Goal: Information Seeking & Learning: Learn about a topic

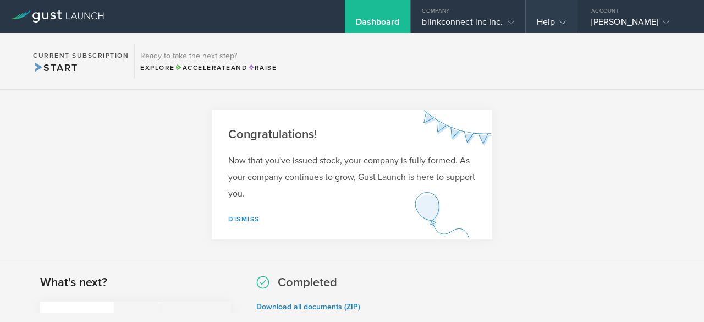
click at [549, 23] on div "Help" at bounding box center [551, 25] width 29 height 17
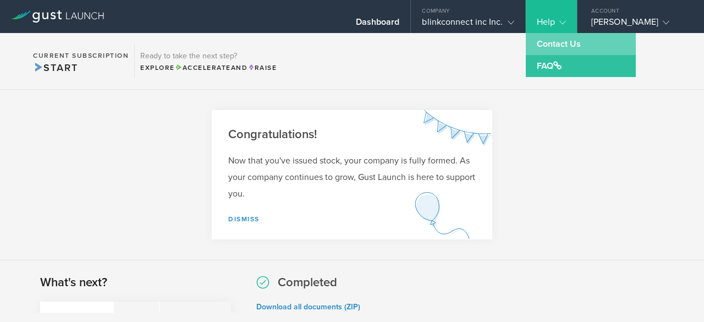
click at [559, 42] on link "Contact Us" at bounding box center [581, 44] width 110 height 22
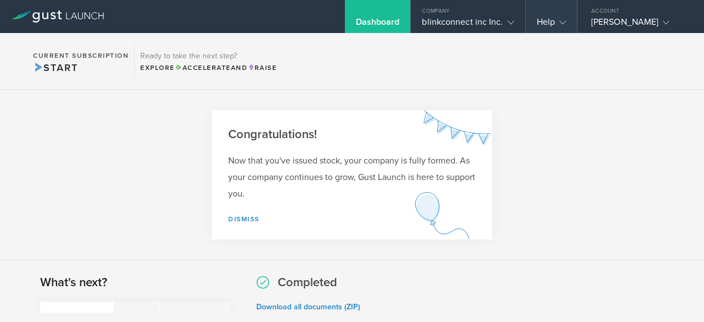
click at [553, 23] on div "Help" at bounding box center [551, 25] width 29 height 17
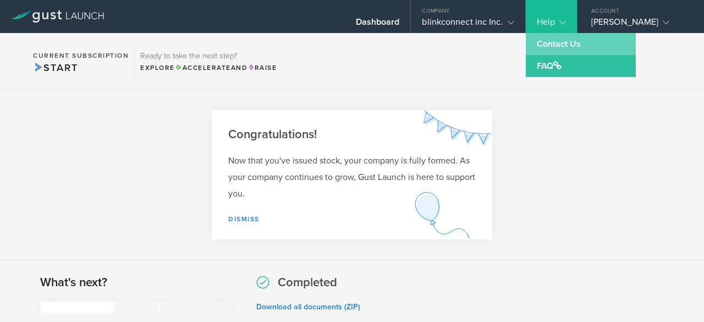
click at [559, 41] on link "Contact Us" at bounding box center [581, 44] width 110 height 22
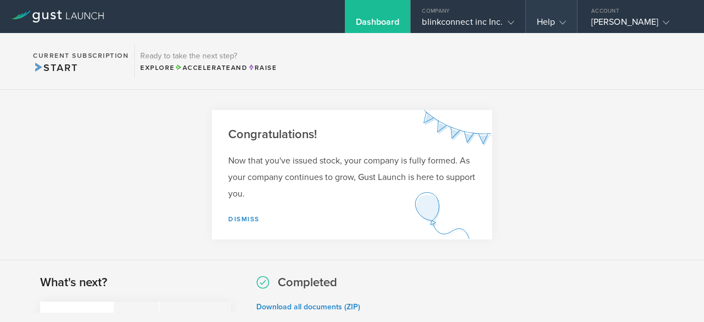
click at [554, 21] on div "Help" at bounding box center [551, 25] width 29 height 17
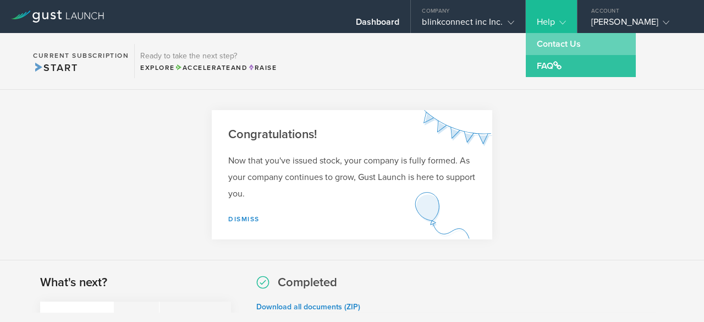
click at [559, 46] on link "Contact Us" at bounding box center [581, 44] width 110 height 22
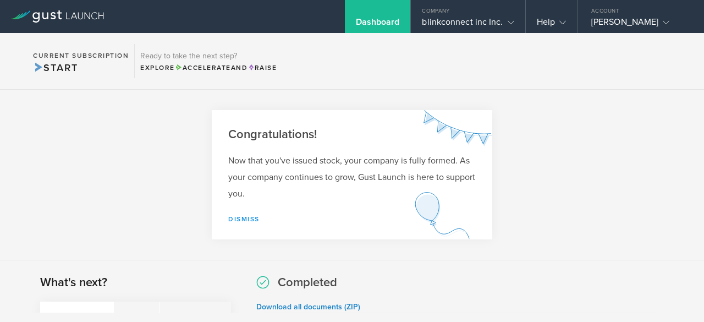
click at [243, 215] on link "Dismiss" at bounding box center [243, 219] width 31 height 8
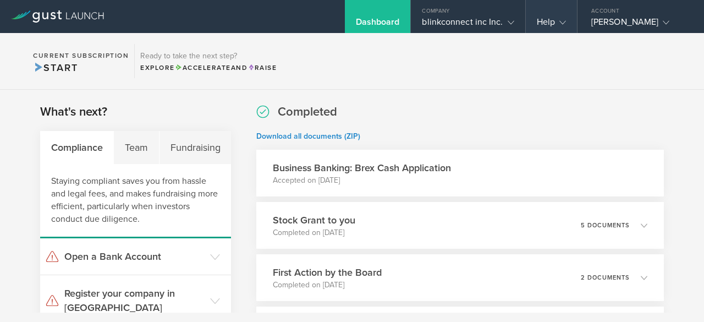
click at [545, 21] on div "Help" at bounding box center [551, 25] width 29 height 17
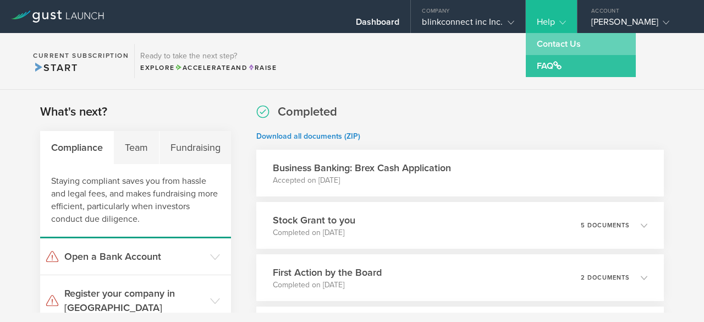
click at [557, 44] on link "Contact Us" at bounding box center [581, 44] width 110 height 22
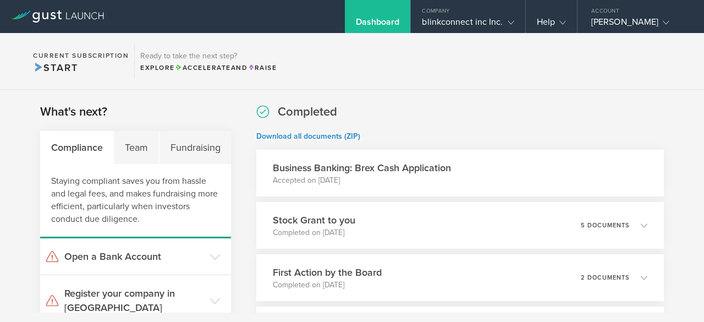
click at [372, 23] on div "Dashboard" at bounding box center [378, 25] width 44 height 17
click at [138, 148] on div "Team" at bounding box center [136, 147] width 45 height 33
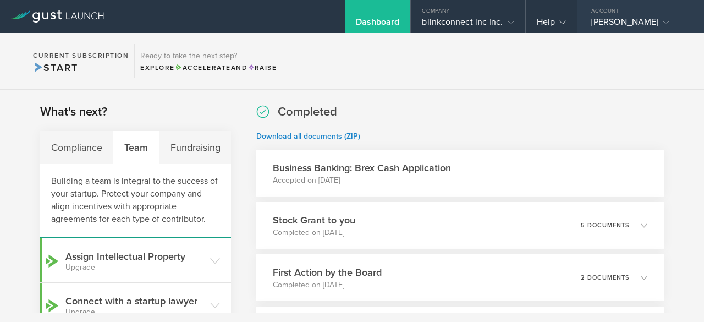
click at [610, 19] on div "[PERSON_NAME]" at bounding box center [638, 25] width 94 height 17
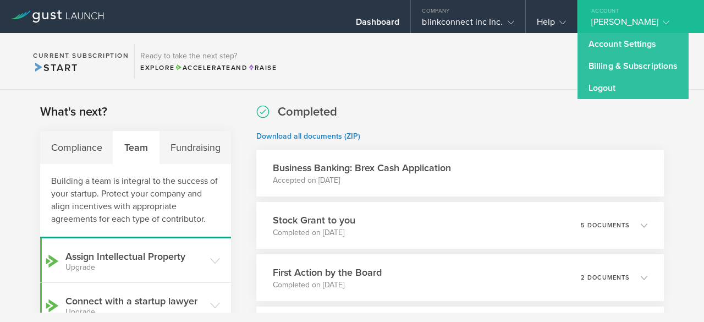
click at [472, 36] on section "Current Subscription Start Ready to take the next step? Explore Accelerate and …" at bounding box center [352, 61] width 704 height 57
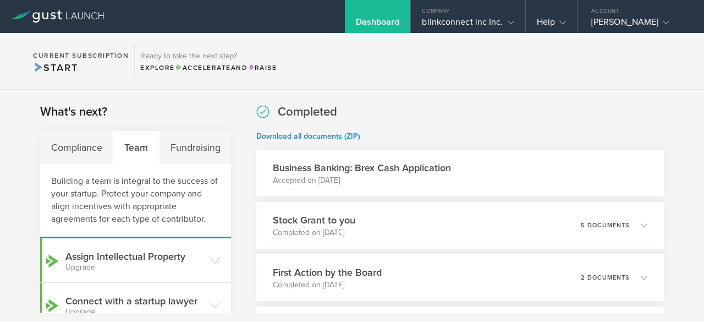
click at [377, 21] on div "Dashboard" at bounding box center [378, 25] width 44 height 17
click at [98, 18] on icon at bounding box center [100, 15] width 5 height 7
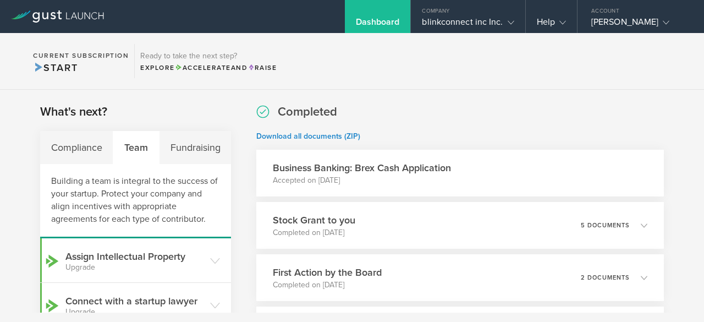
click at [98, 18] on icon at bounding box center [100, 15] width 5 height 7
click at [560, 21] on icon at bounding box center [562, 22] width 7 height 7
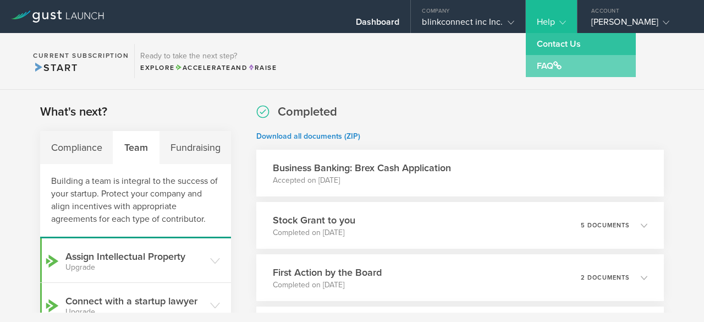
click at [560, 62] on span at bounding box center [557, 65] width 8 height 9
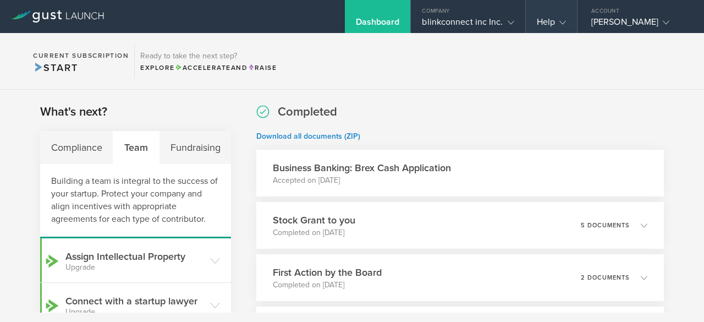
click at [555, 20] on gust-icon at bounding box center [560, 22] width 11 height 11
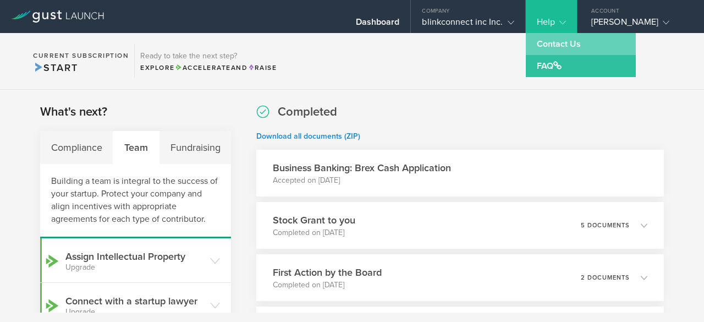
click at [555, 39] on link "Contact Us" at bounding box center [581, 44] width 110 height 22
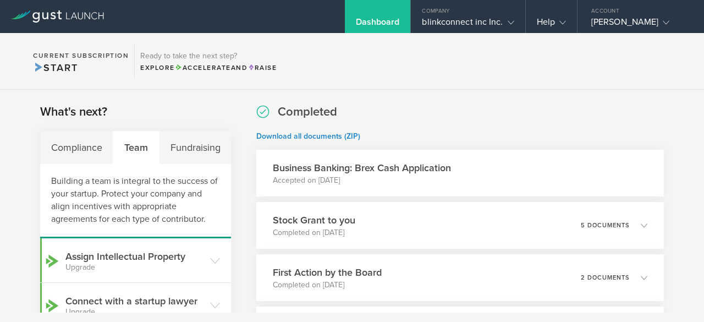
click at [74, 11] on icon at bounding box center [57, 16] width 93 height 12
click at [386, 16] on div "Dashboard" at bounding box center [378, 16] width 66 height 33
click at [24, 13] on icon at bounding box center [57, 16] width 93 height 12
click at [190, 144] on div "Fundraising" at bounding box center [196, 147] width 72 height 33
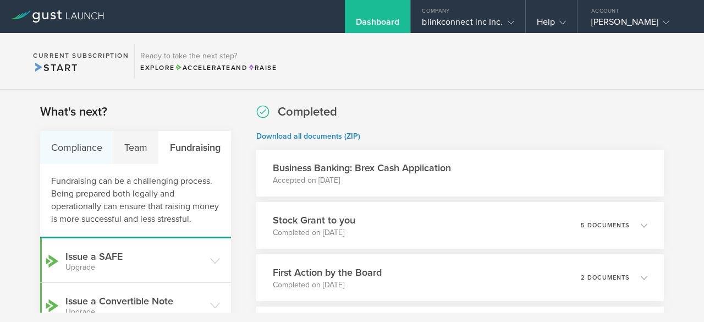
click at [70, 145] on div "Compliance" at bounding box center [76, 147] width 73 height 33
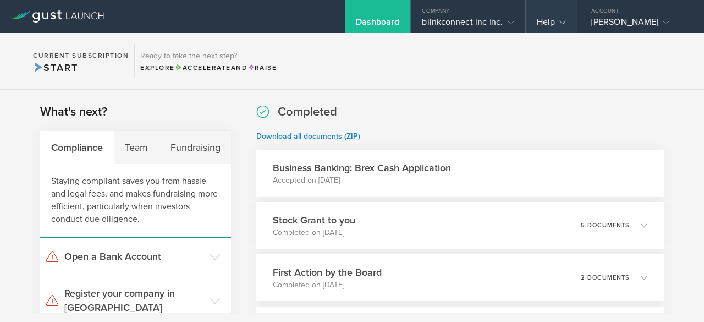
click at [542, 25] on div "Help" at bounding box center [551, 25] width 29 height 17
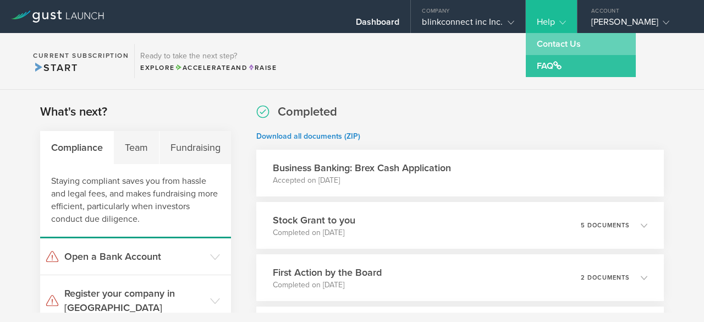
click at [561, 42] on link "Contact Us" at bounding box center [581, 44] width 110 height 22
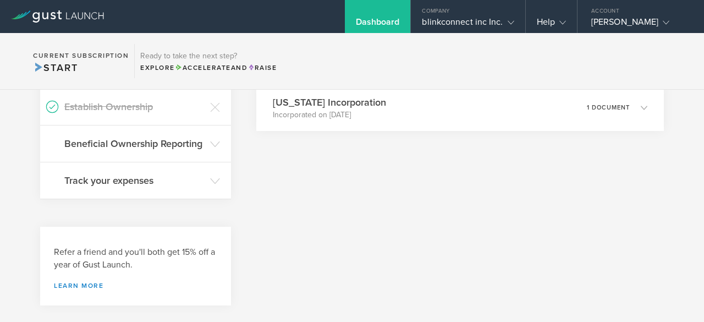
scroll to position [290, 0]
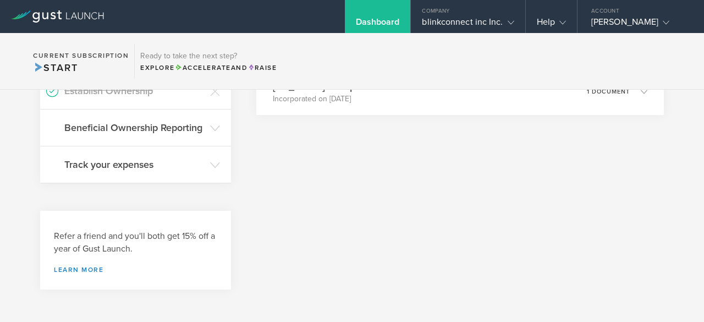
drag, startPoint x: 695, startPoint y: 268, endPoint x: 693, endPoint y: 197, distance: 70.4
click at [693, 197] on div "What's next? Compliance Team Fundraising Staying compliant saves you from hassl…" at bounding box center [352, 56] width 704 height 515
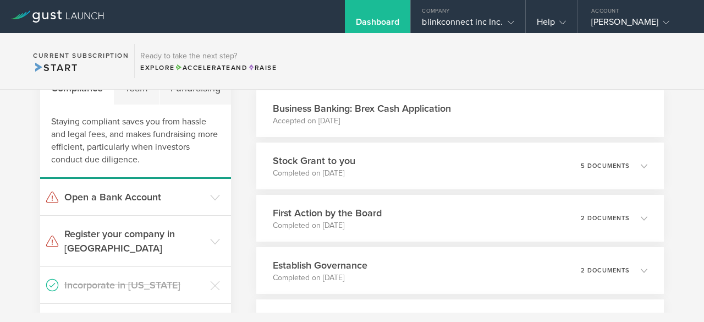
scroll to position [68, 0]
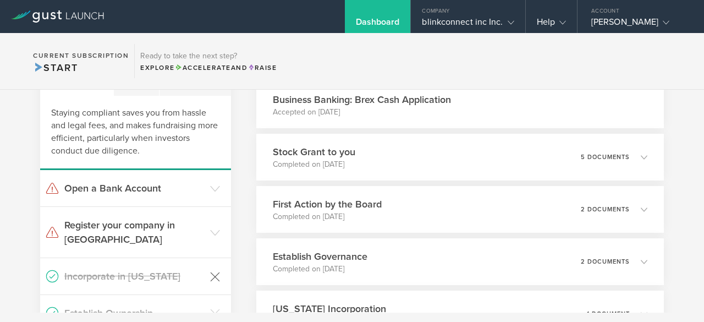
click at [212, 272] on icon at bounding box center [215, 277] width 10 height 10
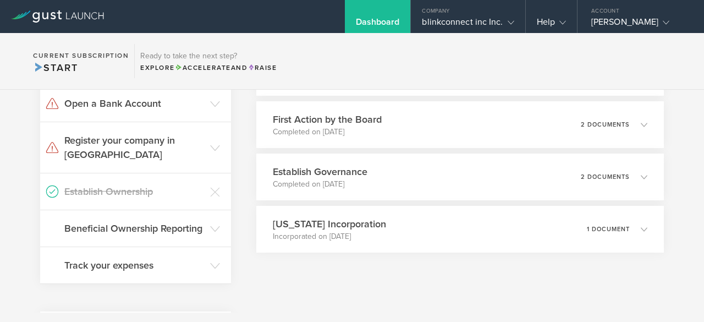
scroll to position [165, 0]
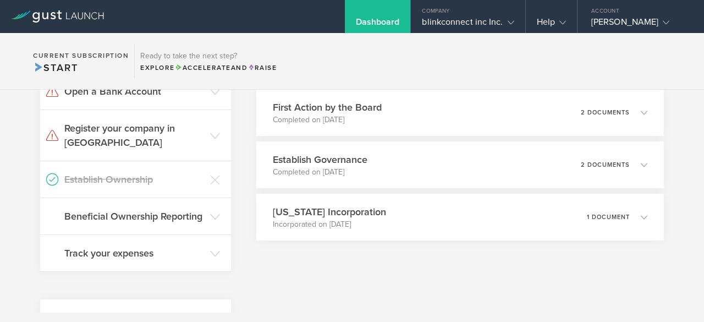
click at [211, 172] on header "Establish Ownership" at bounding box center [135, 179] width 191 height 36
click at [210, 175] on icon at bounding box center [215, 180] width 10 height 10
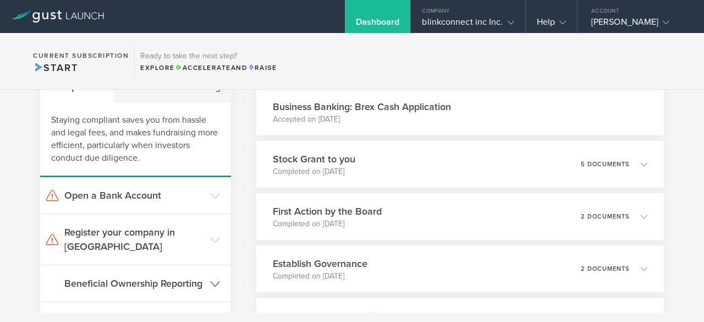
scroll to position [0, 0]
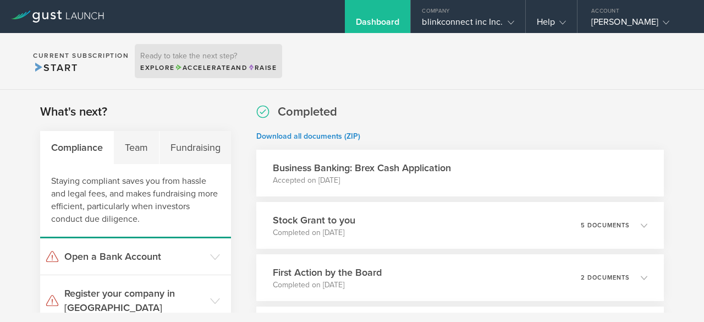
click at [195, 57] on h3 "Ready to take the next step?" at bounding box center [208, 56] width 136 height 8
